Goal: Navigation & Orientation: Locate item on page

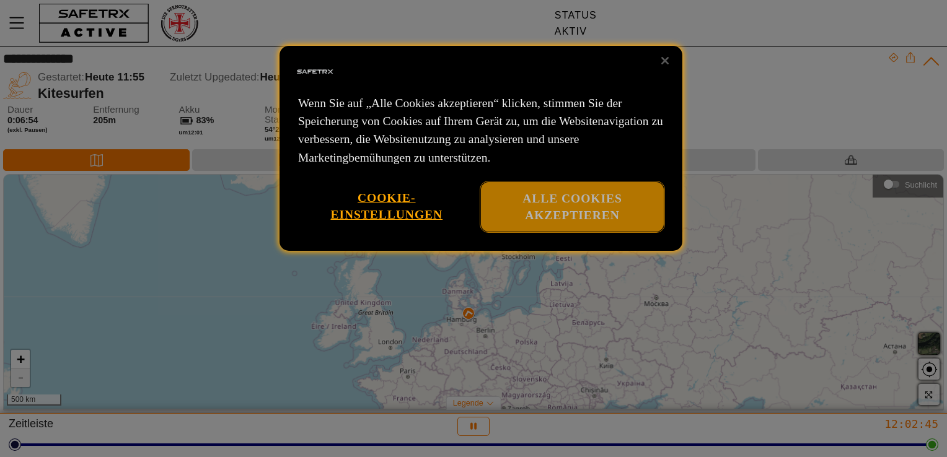
click at [601, 209] on button "Alle Cookies akzeptieren" at bounding box center [572, 207] width 183 height 50
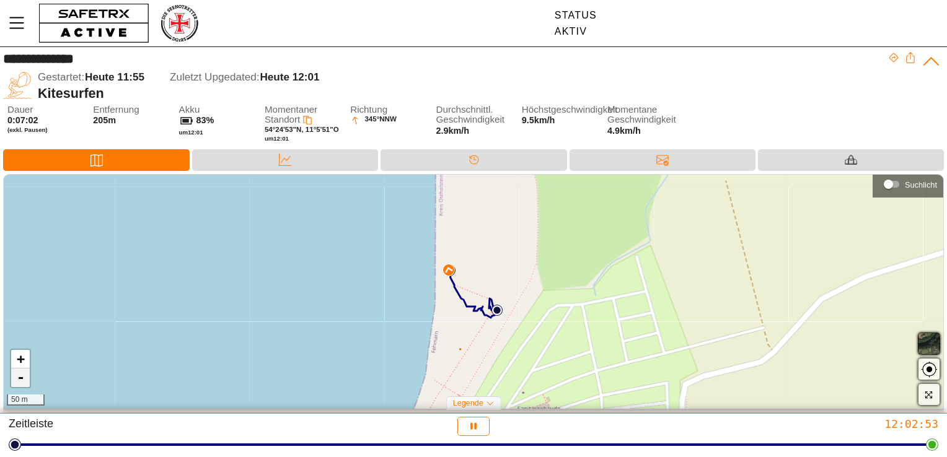
click at [25, 385] on link "-" at bounding box center [20, 378] width 19 height 19
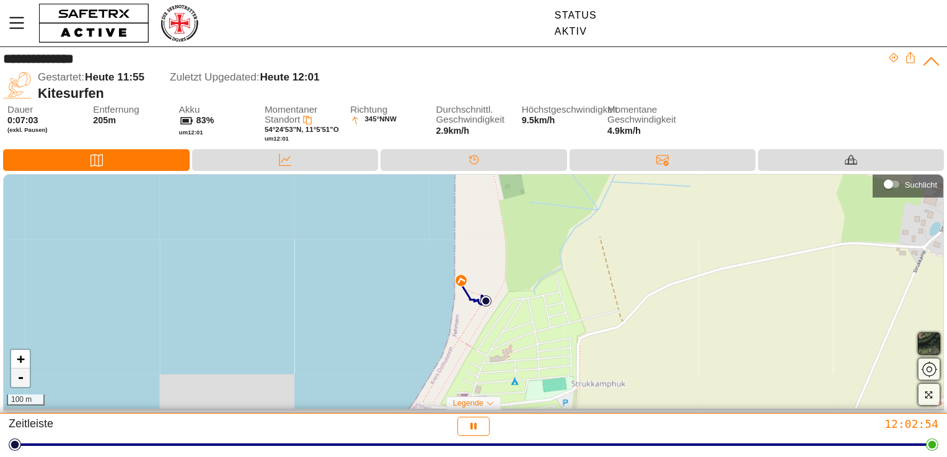
click at [25, 385] on link "-" at bounding box center [20, 378] width 19 height 19
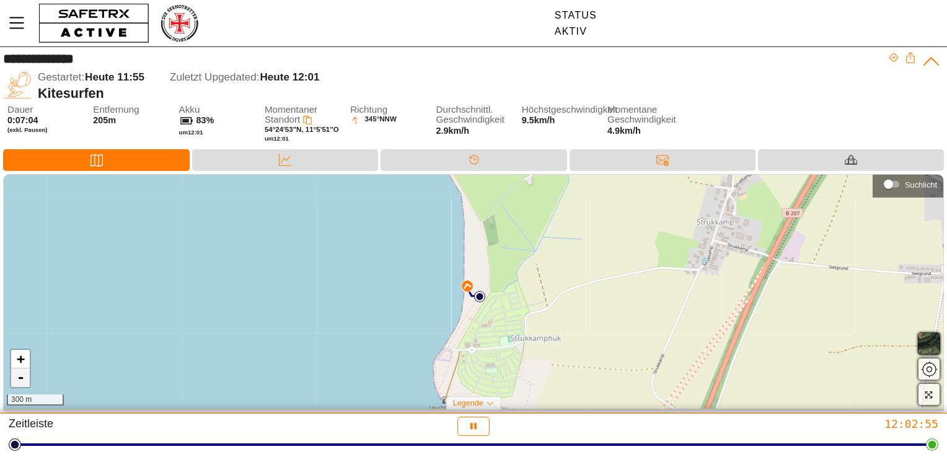
click at [25, 383] on link "-" at bounding box center [20, 378] width 19 height 19
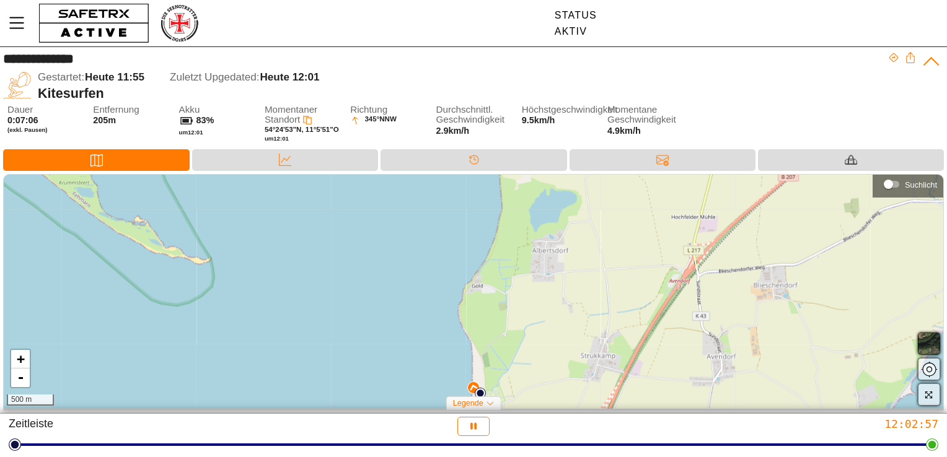
drag, startPoint x: 279, startPoint y: 276, endPoint x: 281, endPoint y: 367, distance: 90.5
click at [281, 367] on div "+ - 500 m" at bounding box center [473, 292] width 939 height 235
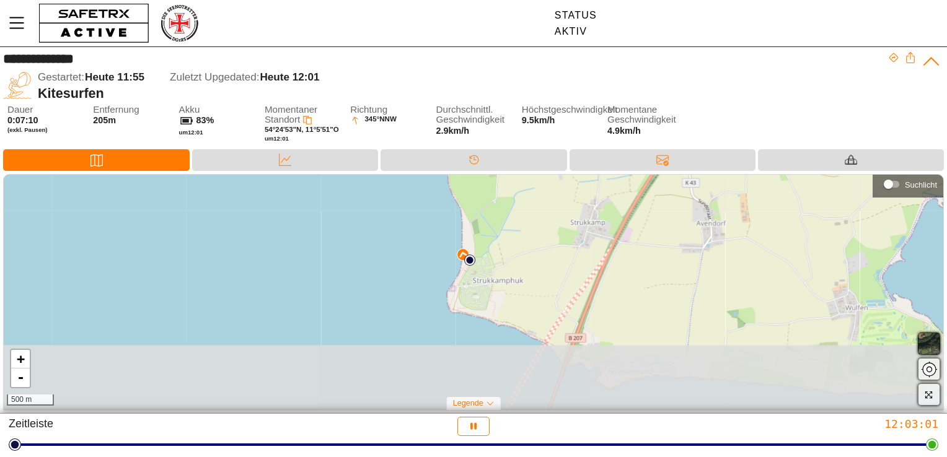
drag, startPoint x: 300, startPoint y: 385, endPoint x: 289, endPoint y: 237, distance: 148.5
click at [289, 237] on div "+ - 500 m" at bounding box center [473, 292] width 939 height 235
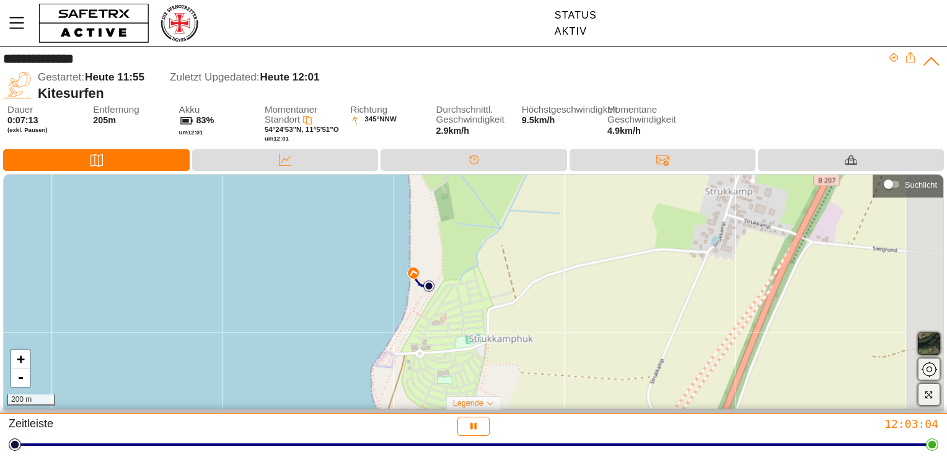
drag, startPoint x: 494, startPoint y: 243, endPoint x: 310, endPoint y: 338, distance: 207.5
click at [310, 338] on div "+ - 200 m" at bounding box center [473, 292] width 939 height 235
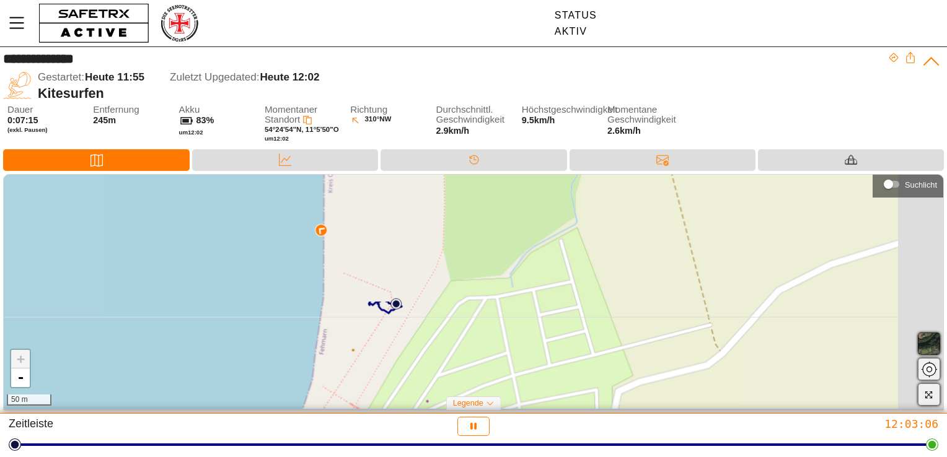
drag, startPoint x: 454, startPoint y: 275, endPoint x: 234, endPoint y: 394, distance: 250.6
click at [234, 394] on div "+ - 50 m" at bounding box center [473, 292] width 939 height 235
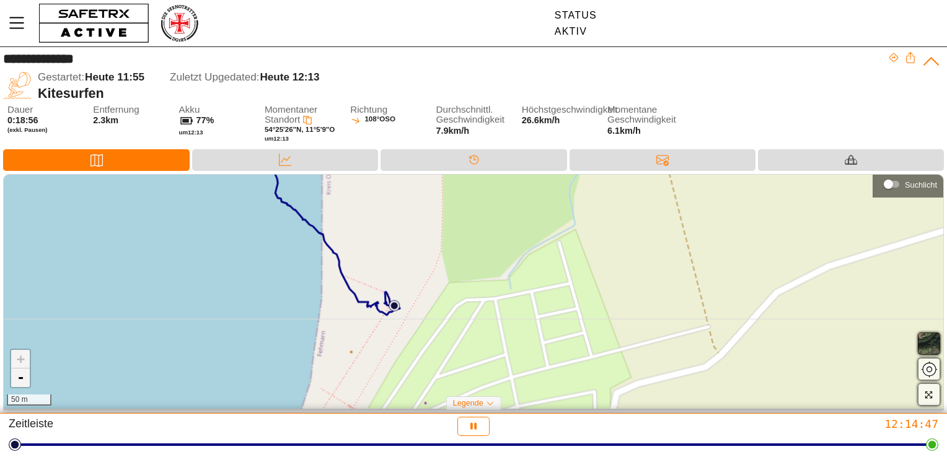
click at [22, 382] on link "-" at bounding box center [20, 378] width 19 height 19
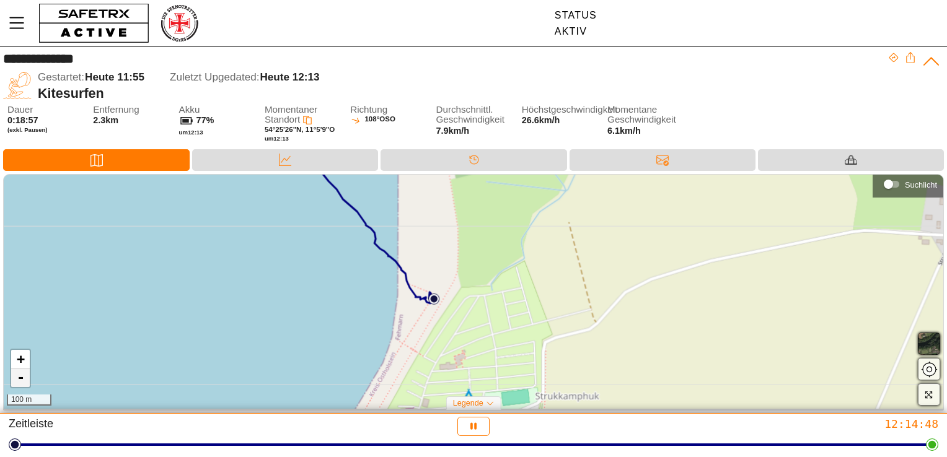
click at [22, 382] on link "-" at bounding box center [20, 378] width 19 height 19
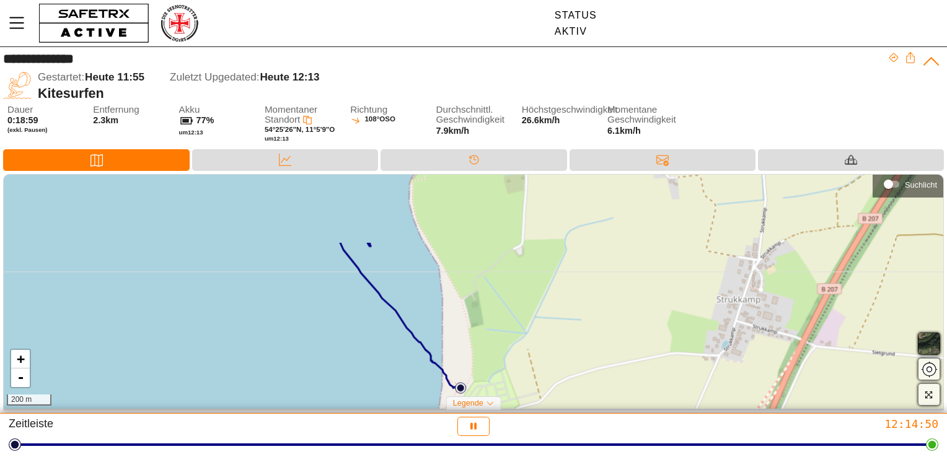
drag, startPoint x: 265, startPoint y: 318, endPoint x: 270, endPoint y: 409, distance: 91.2
click at [270, 409] on div "+ - 200 m Suchlicht Legende Starte Standort Momentaner Standort" at bounding box center [473, 294] width 947 height 240
click at [22, 378] on link "-" at bounding box center [20, 378] width 19 height 19
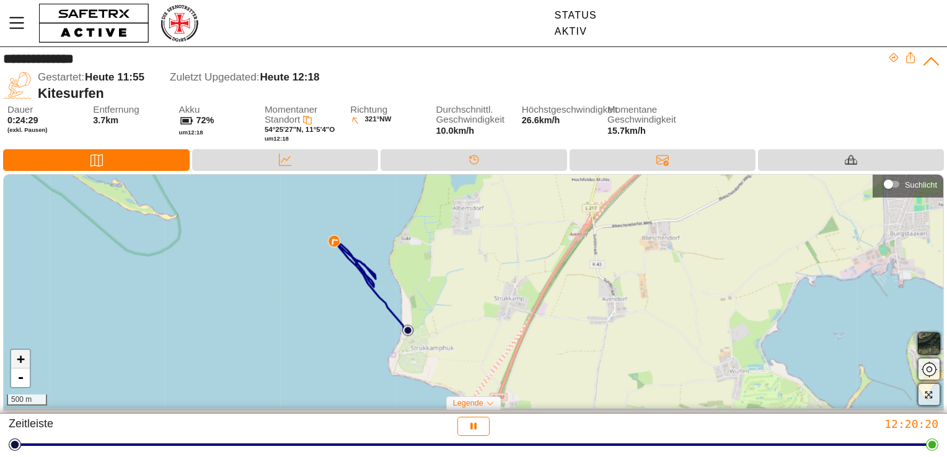
click at [19, 359] on link "+" at bounding box center [20, 359] width 19 height 19
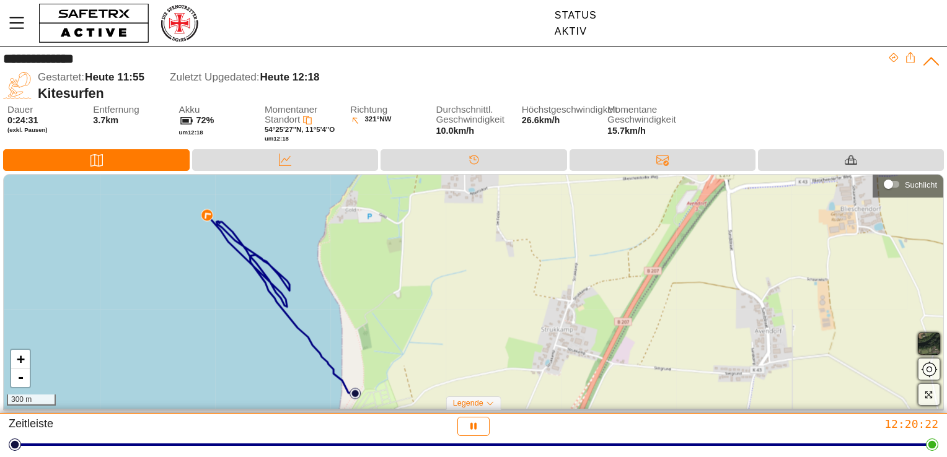
drag, startPoint x: 191, startPoint y: 311, endPoint x: 203, endPoint y: 336, distance: 27.7
click at [203, 336] on div "+ - 300 m" at bounding box center [473, 292] width 939 height 235
